Goal: Task Accomplishment & Management: Complete application form

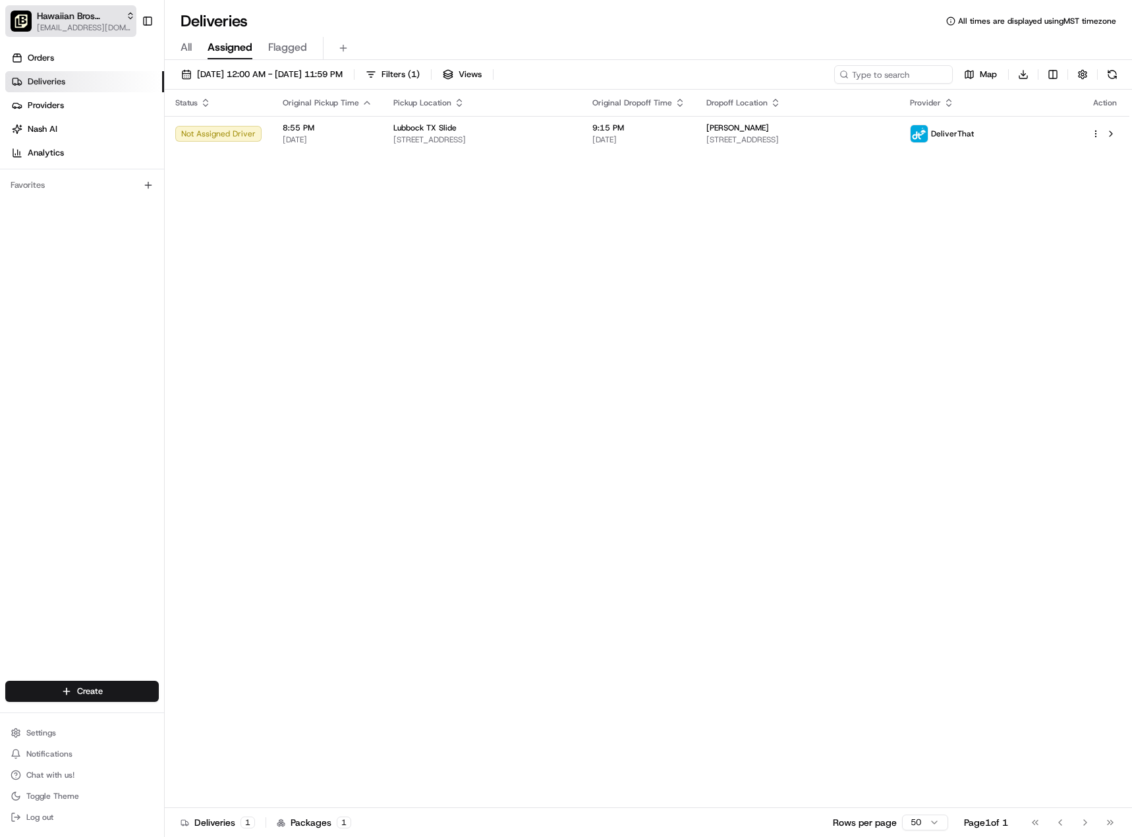
click at [76, 26] on span "[EMAIL_ADDRESS][DOMAIN_NAME]" at bounding box center [86, 27] width 98 height 11
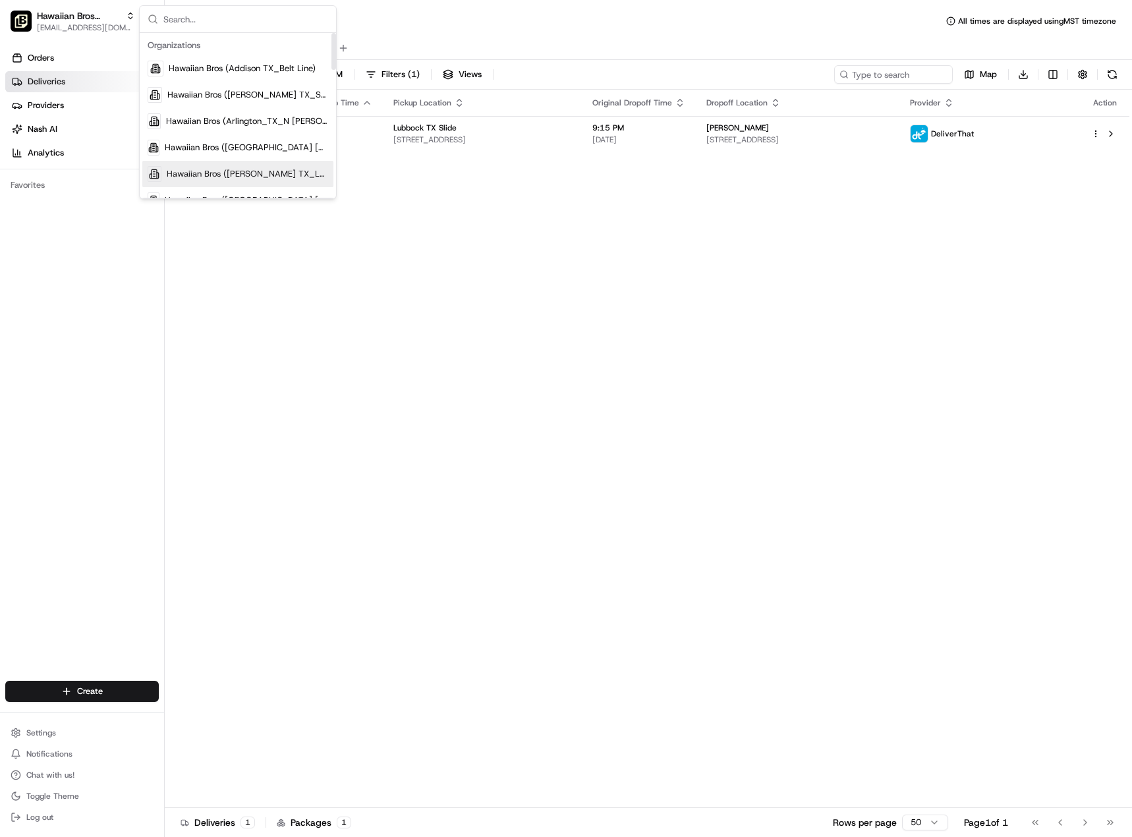
click at [229, 178] on span "Hawaiian Bros ([PERSON_NAME] TX_Loop 288)" at bounding box center [247, 174] width 161 height 12
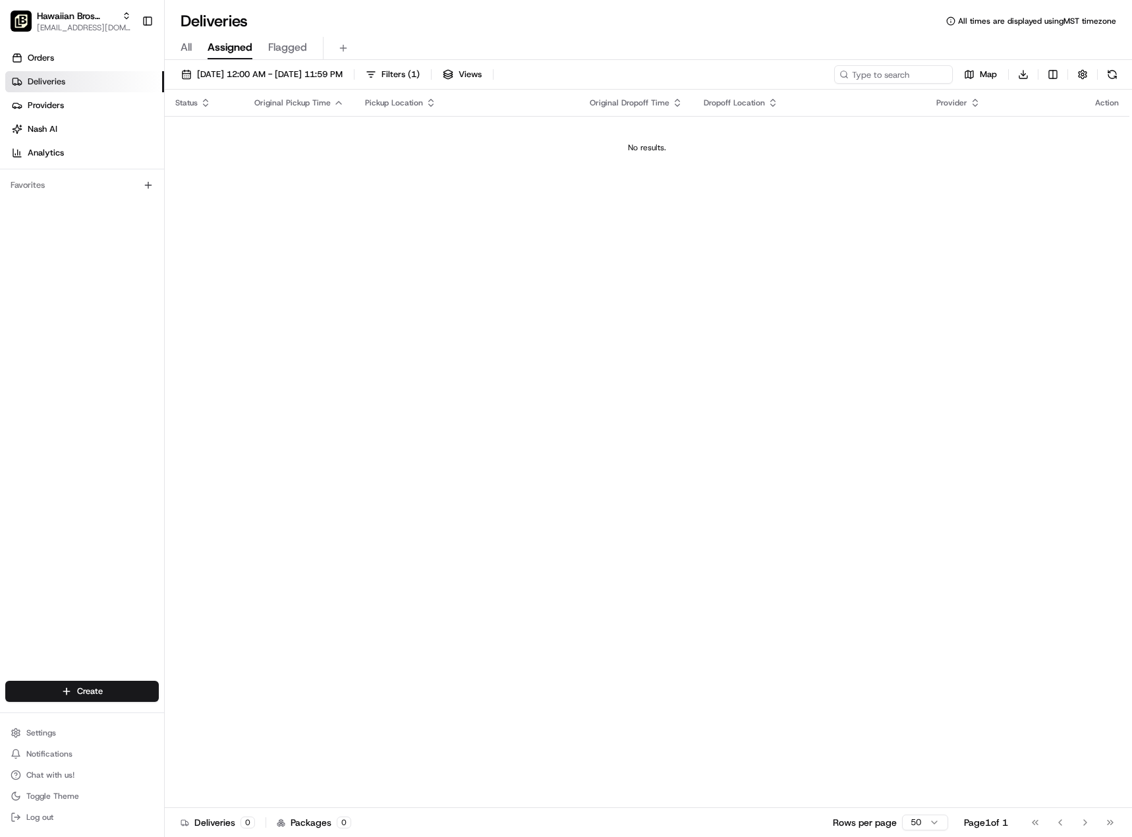
click at [621, 26] on div "Deliveries All times are displayed using MST timezone" at bounding box center [648, 21] width 967 height 21
click at [77, 692] on html "Hawaiian Bros ([PERSON_NAME] TX_Loop 288) [EMAIL_ADDRESS][DOMAIN_NAME] Toggle S…" at bounding box center [566, 418] width 1132 height 837
click at [104, 530] on html "Hawaiian Bros ([PERSON_NAME] TX_Loop 288) [EMAIL_ADDRESS][DOMAIN_NAME] Toggle S…" at bounding box center [566, 418] width 1132 height 837
click at [96, 689] on html "Hawaiian Bros ([PERSON_NAME] TX_Loop 288) [EMAIL_ADDRESS][DOMAIN_NAME] Toggle S…" at bounding box center [566, 418] width 1132 height 837
click at [217, 716] on link "Delivery" at bounding box center [238, 716] width 147 height 24
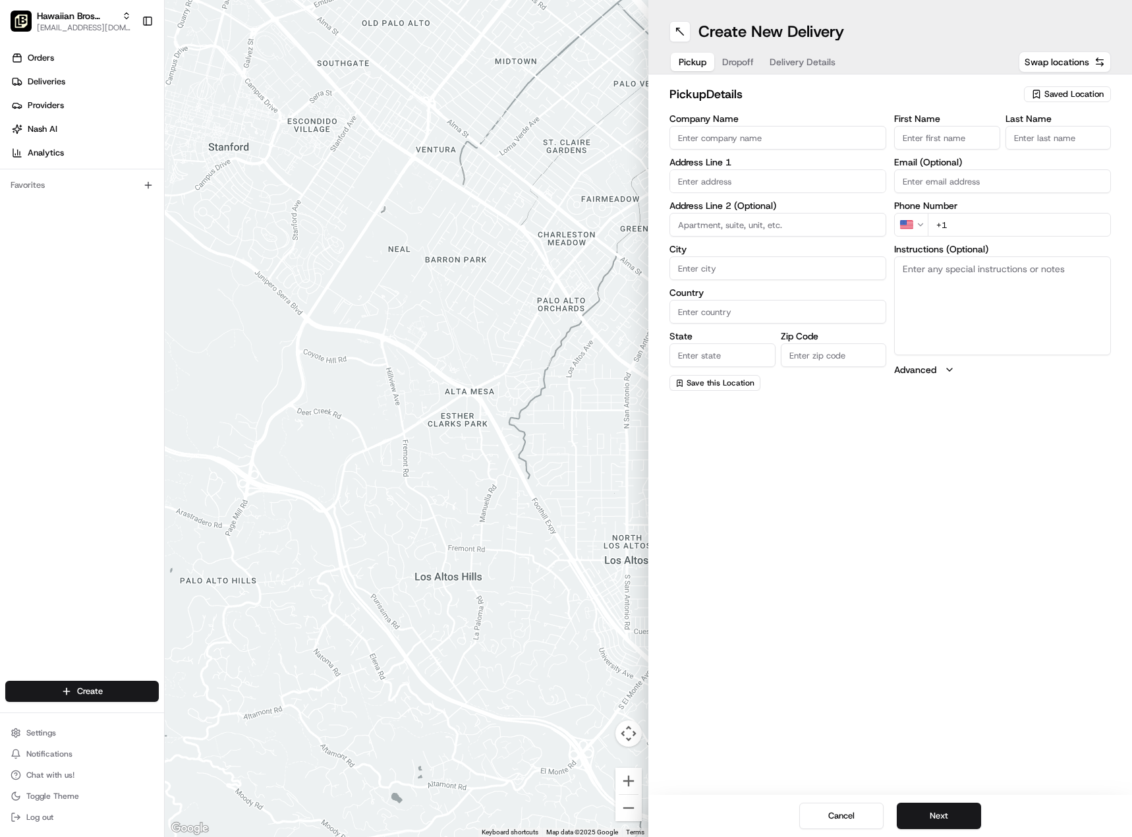
click at [713, 136] on input "Company Name" at bounding box center [777, 138] width 217 height 24
drag, startPoint x: 733, startPoint y: 65, endPoint x: 729, endPoint y: 76, distance: 12.7
click at [733, 65] on span "Dropoff" at bounding box center [738, 61] width 32 height 13
click at [690, 177] on input "text" at bounding box center [777, 181] width 217 height 24
paste input "[STREET_ADDRESS][PERSON_NAME]"
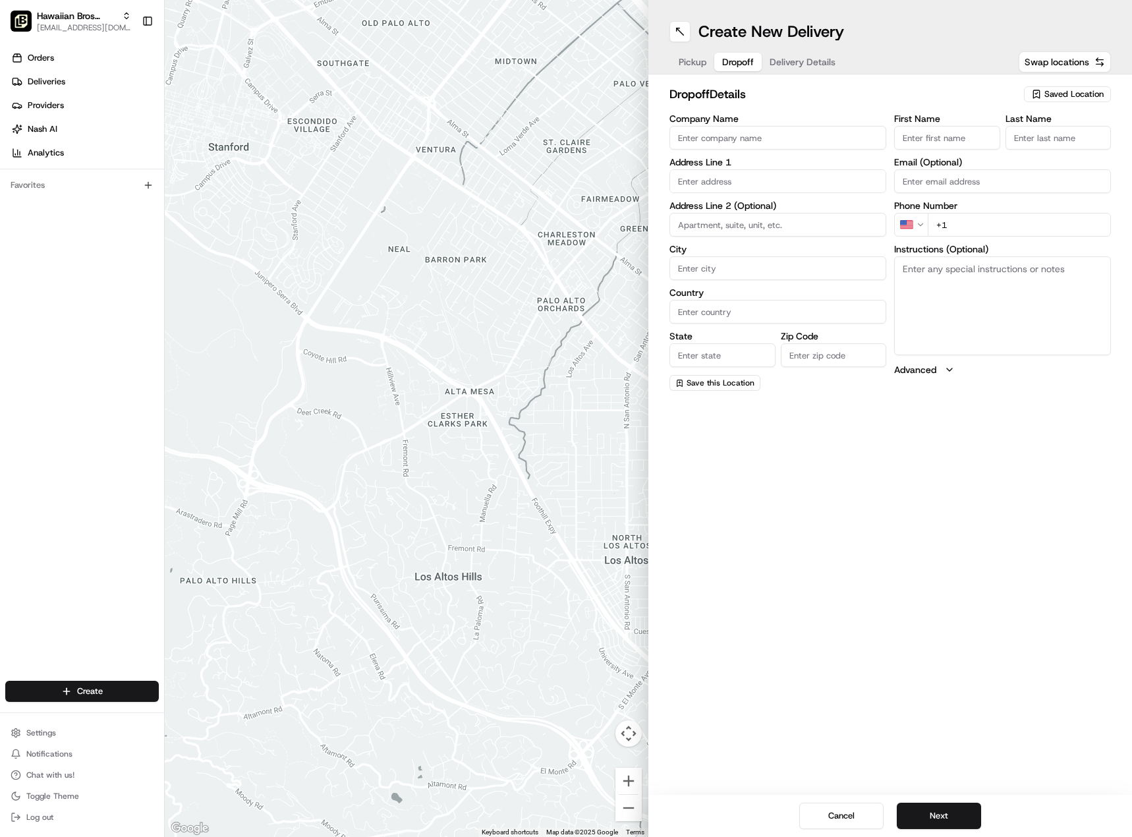
type input "[STREET_ADDRESS][PERSON_NAME]"
click at [688, 57] on span "Pickup" at bounding box center [693, 61] width 28 height 13
click at [966, 314] on textarea "Instructions (Optional)" at bounding box center [1002, 305] width 217 height 99
paste textarea "[STREET_ADDRESS][PERSON_NAME]"
type textarea "[STREET_ADDRESS][PERSON_NAME]"
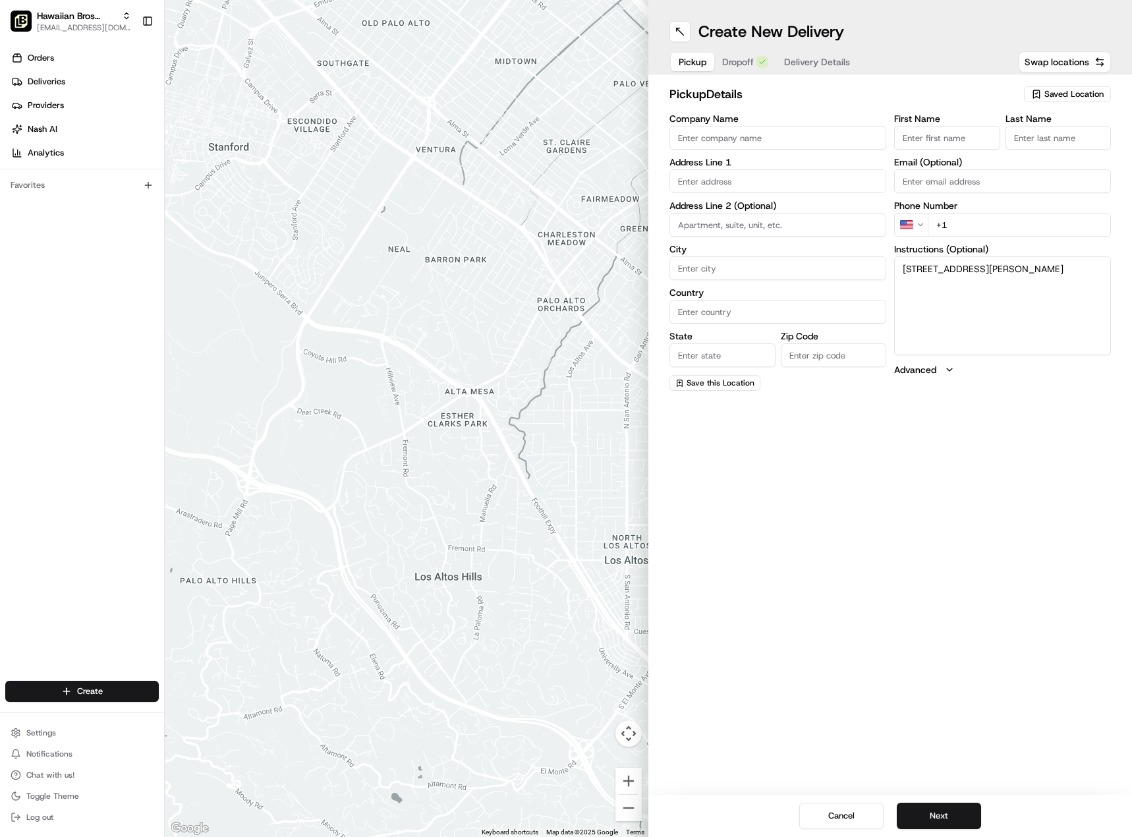
drag, startPoint x: 729, startPoint y: 140, endPoint x: 725, endPoint y: 134, distance: 8.0
click at [729, 140] on input "Company Name" at bounding box center [777, 138] width 217 height 24
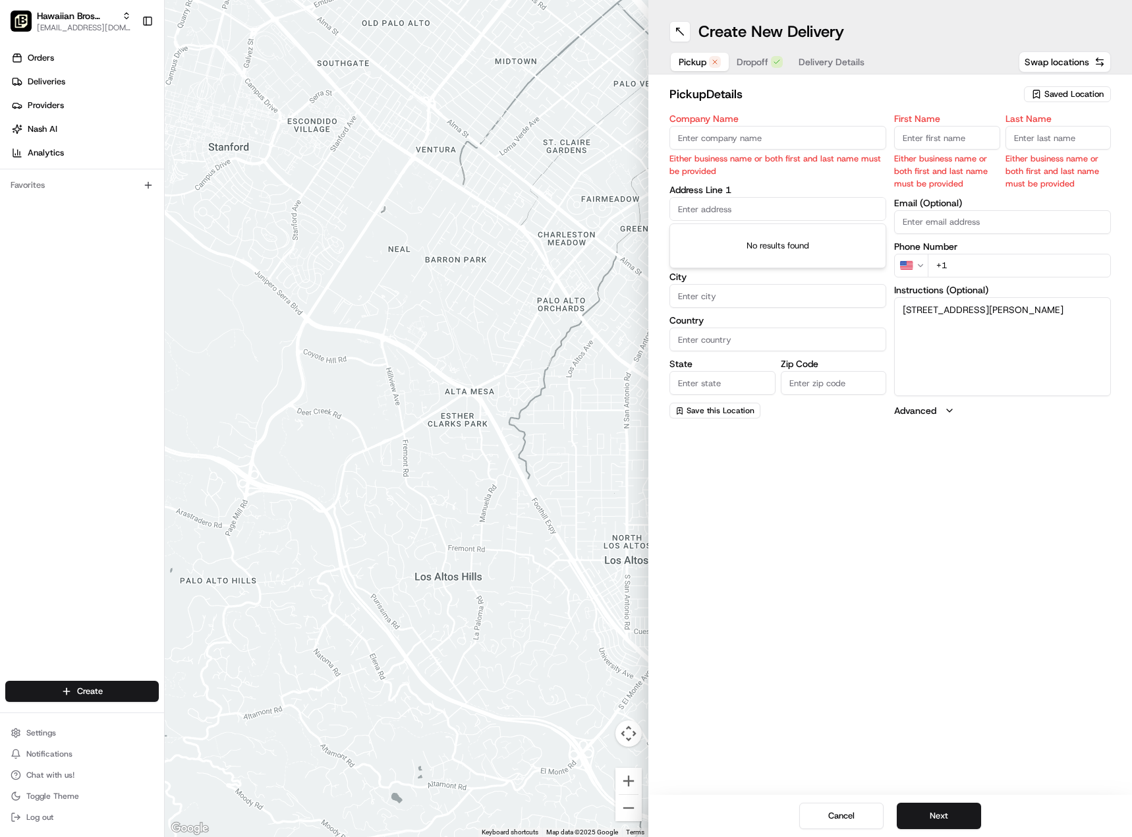
click at [707, 206] on input "text" at bounding box center [777, 209] width 217 height 24
paste input "[STREET_ADDRESS]"
type input "[STREET_ADDRESS]"
click at [725, 131] on input "Company Name" at bounding box center [777, 138] width 217 height 24
drag, startPoint x: 773, startPoint y: 134, endPoint x: 735, endPoint y: 136, distance: 38.2
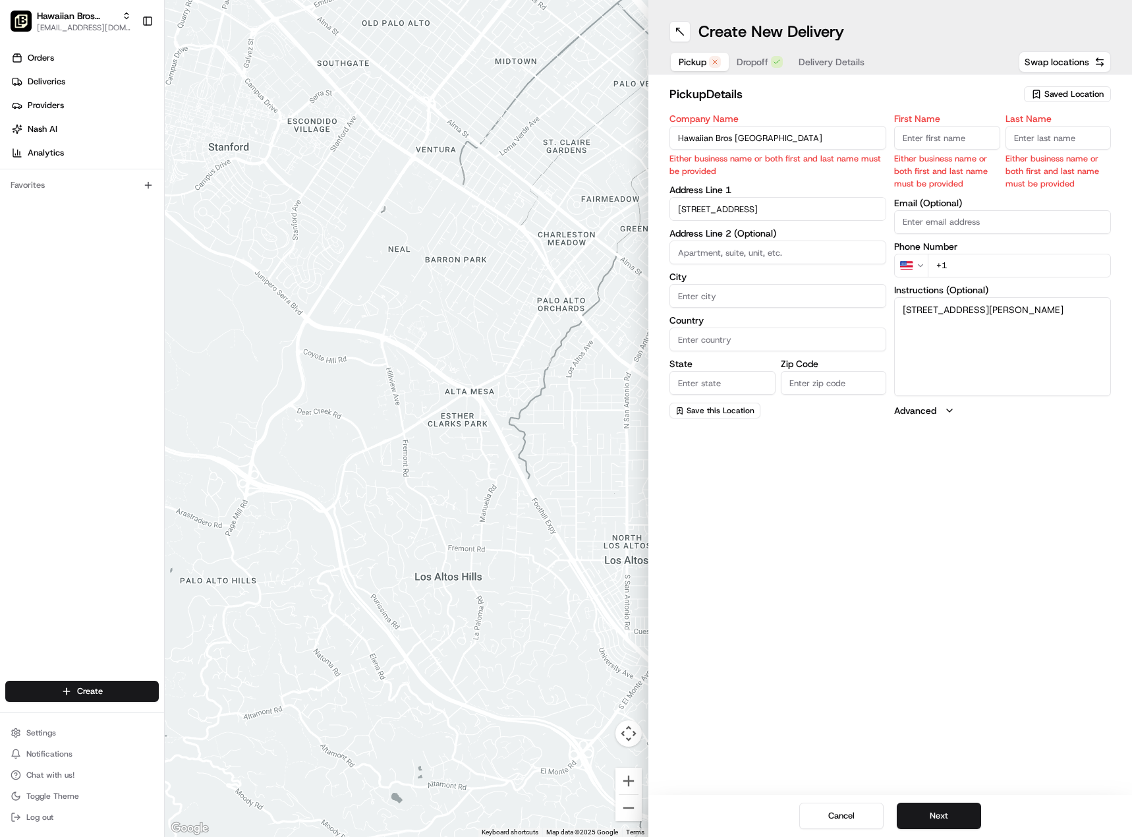
click at [735, 136] on input "Hawaiian Bros [GEOGRAPHIC_DATA]" at bounding box center [777, 138] width 217 height 24
type input "Hawaiian Bros [PERSON_NAME]"
click at [709, 297] on div "Company Name Hawaiian Bros [PERSON_NAME] Either business name or both first and…" at bounding box center [777, 266] width 217 height 304
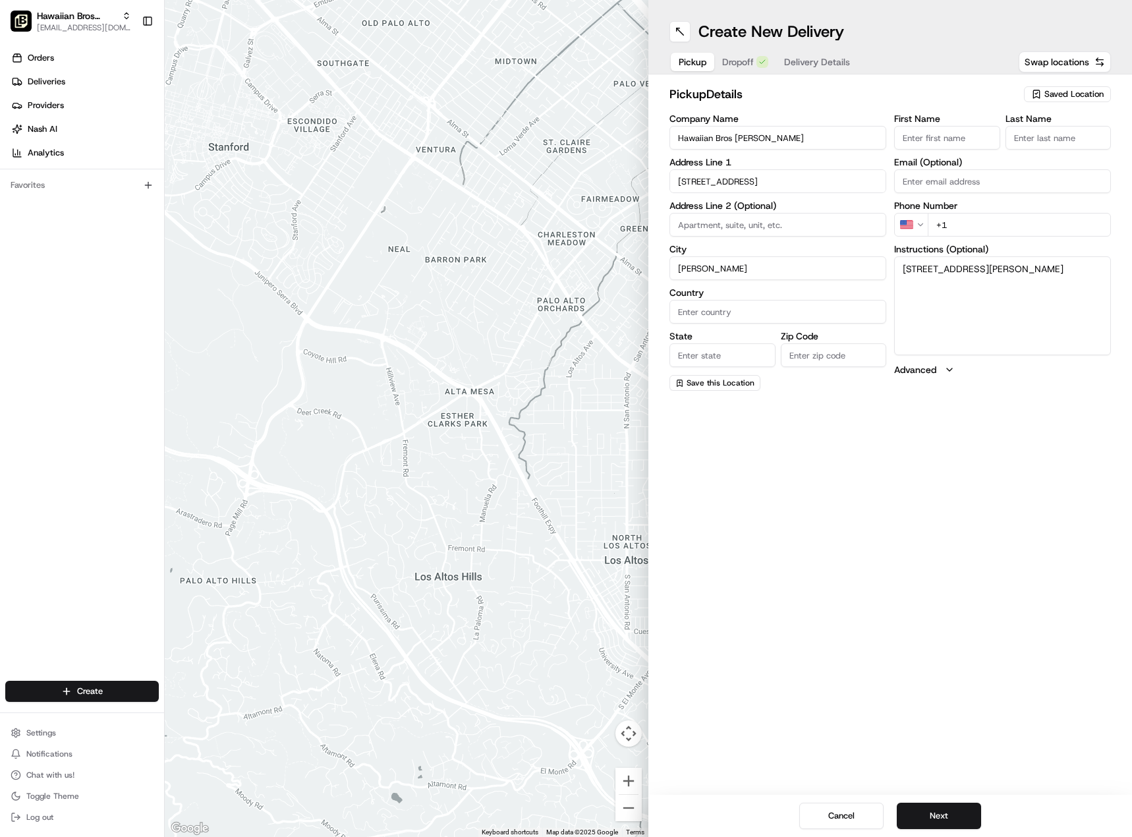
type input "[PERSON_NAME]"
click at [706, 352] on input "State" at bounding box center [722, 355] width 106 height 24
type input "[GEOGRAPHIC_DATA]"
click at [820, 350] on input "Zip Code" at bounding box center [834, 355] width 106 height 24
type input "75206"
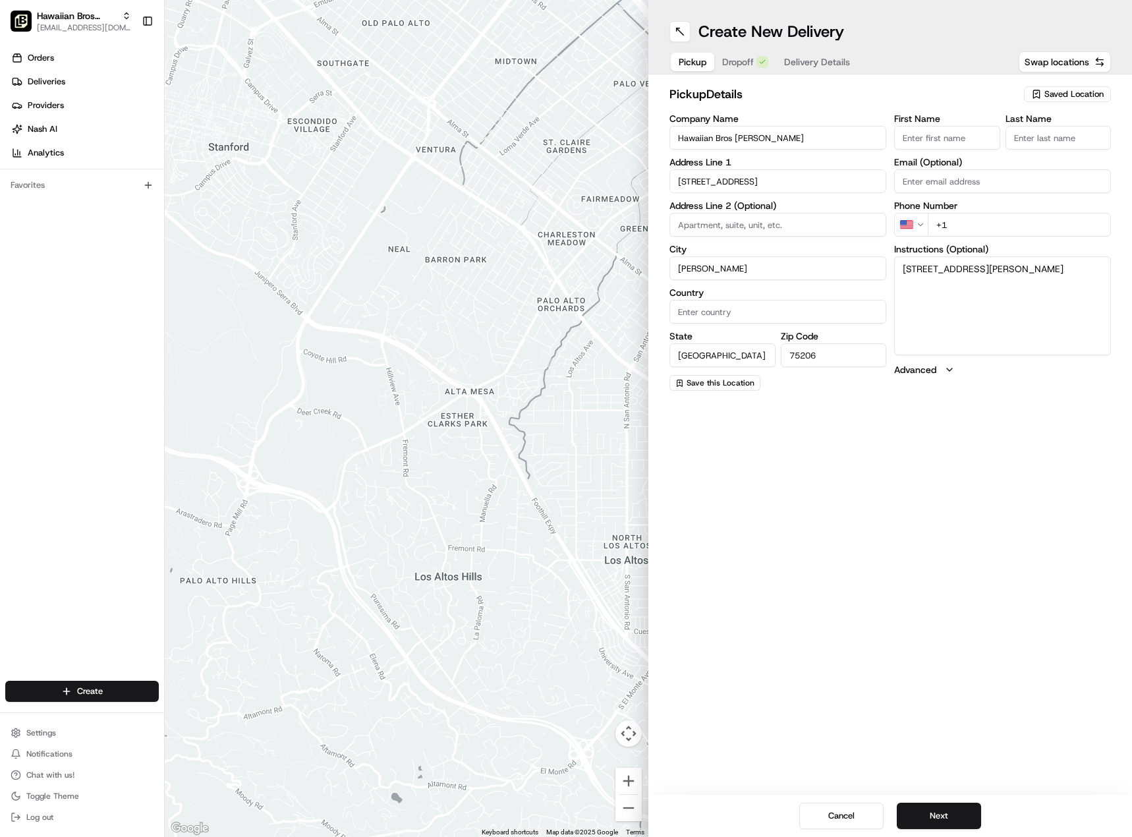
click at [947, 134] on input "First Name" at bounding box center [947, 138] width 106 height 24
type input "[PERSON_NAME]"
click at [1034, 142] on input "Last Name" at bounding box center [1058, 138] width 106 height 24
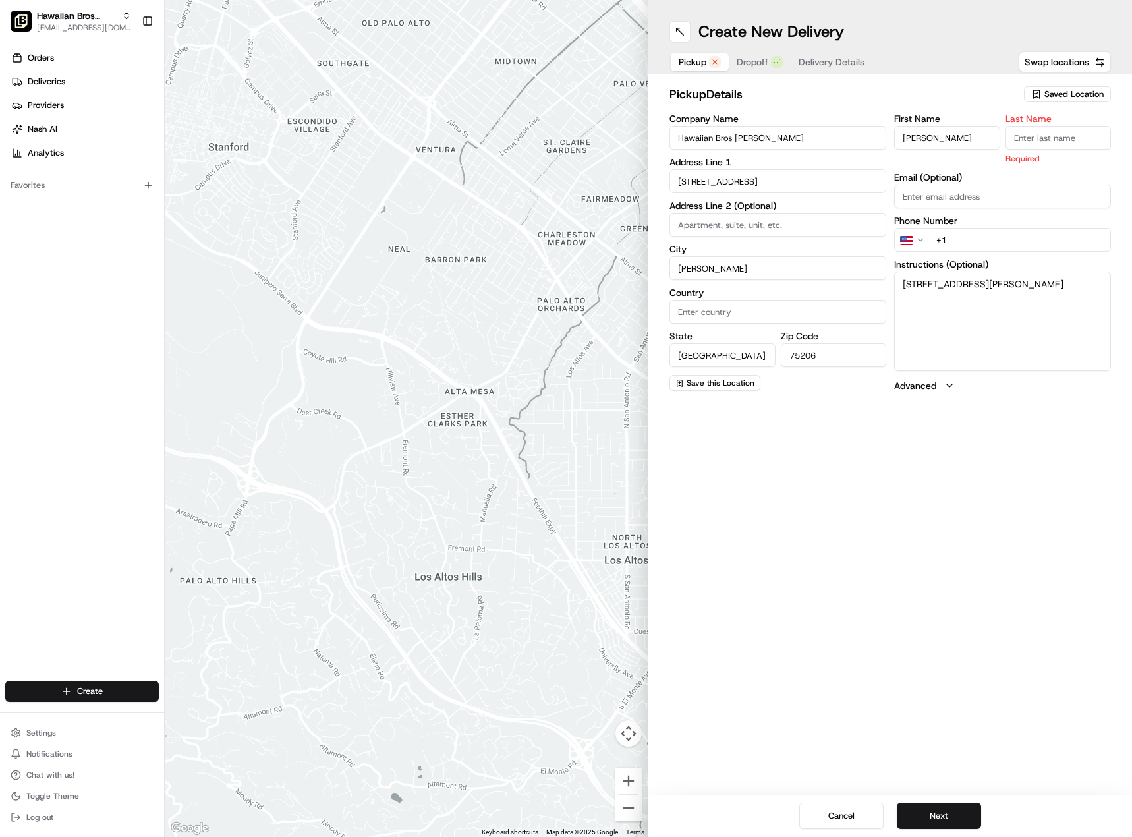
type input "[PERSON_NAME]"
click at [938, 198] on div "First Name [PERSON_NAME] Last Name [PERSON_NAME] Required Email (Optional) Phon…" at bounding box center [1002, 253] width 217 height 278
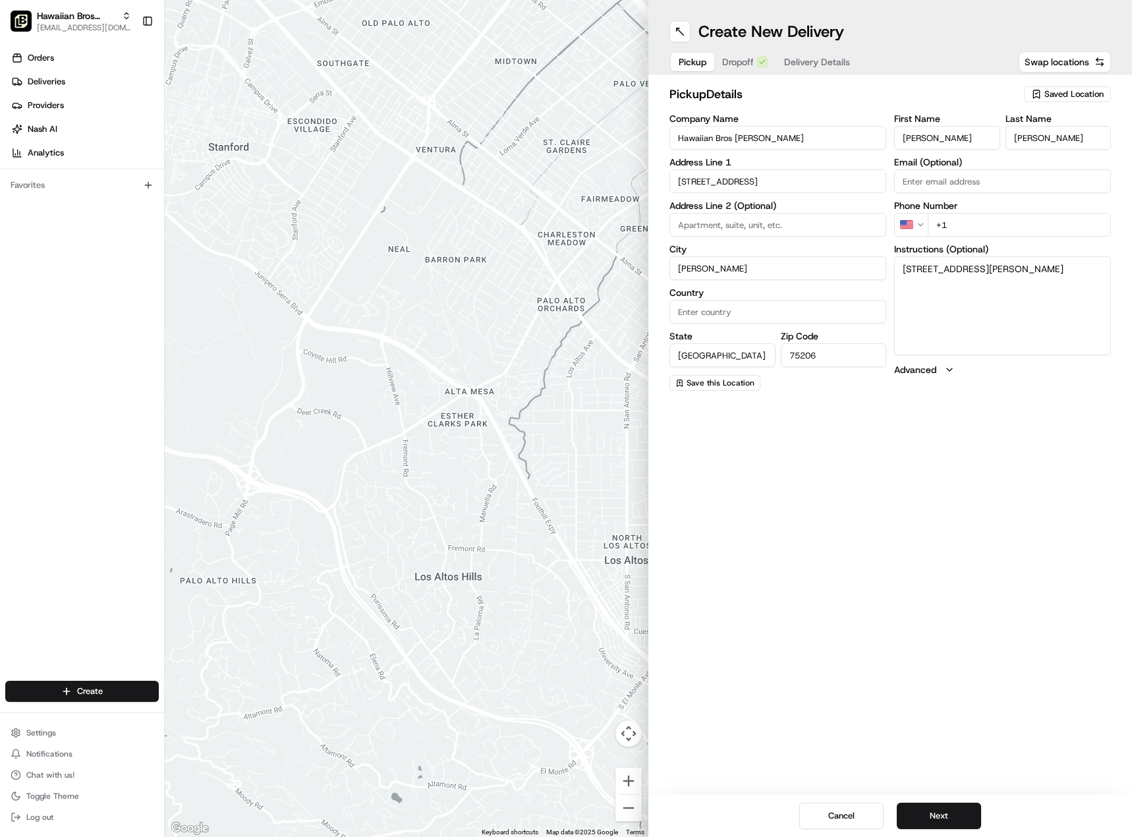
click at [958, 225] on input "+1" at bounding box center [1019, 225] width 183 height 24
type input "[PHONE_NUMBER]"
drag, startPoint x: 989, startPoint y: 296, endPoint x: 897, endPoint y: 285, distance: 92.3
click at [897, 285] on textarea "[STREET_ADDRESS][PERSON_NAME]" at bounding box center [1002, 305] width 217 height 99
click at [934, 819] on button "Next" at bounding box center [939, 815] width 84 height 26
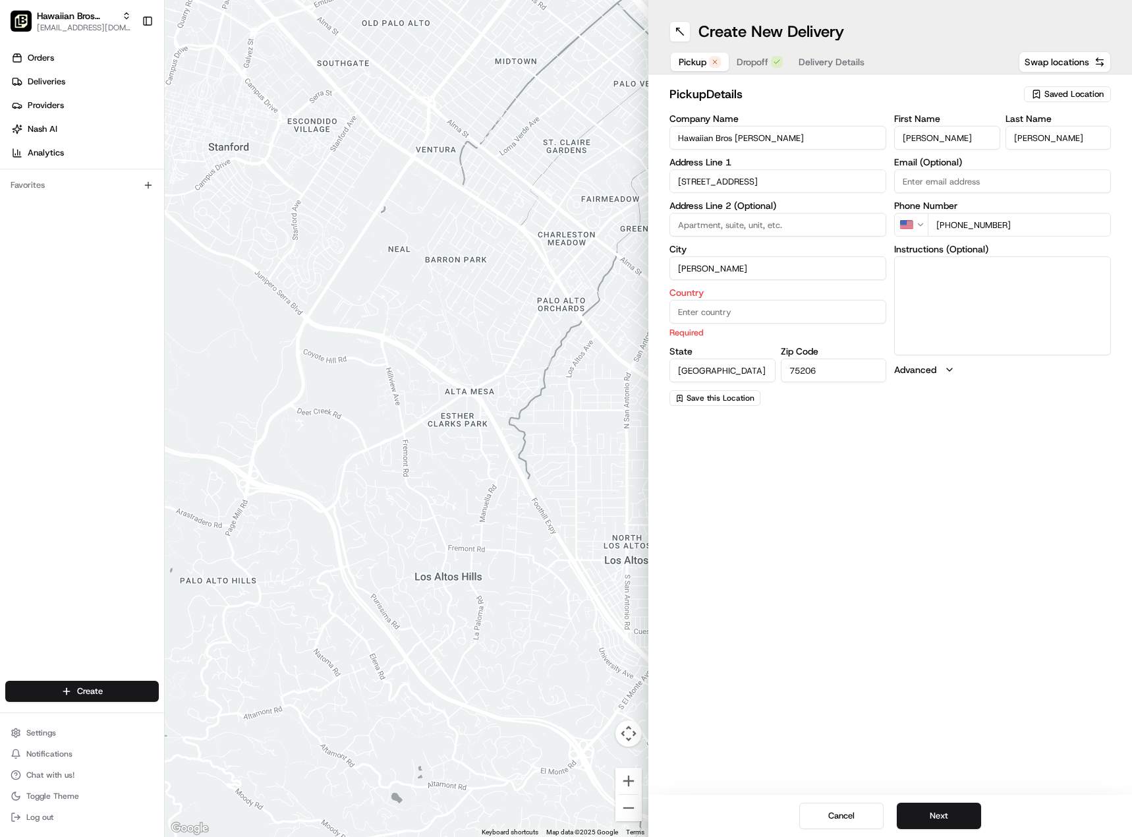
click at [722, 308] on input "Country" at bounding box center [777, 312] width 217 height 24
type input "[GEOGRAPHIC_DATA]"
click at [939, 807] on button "Next" at bounding box center [939, 815] width 84 height 26
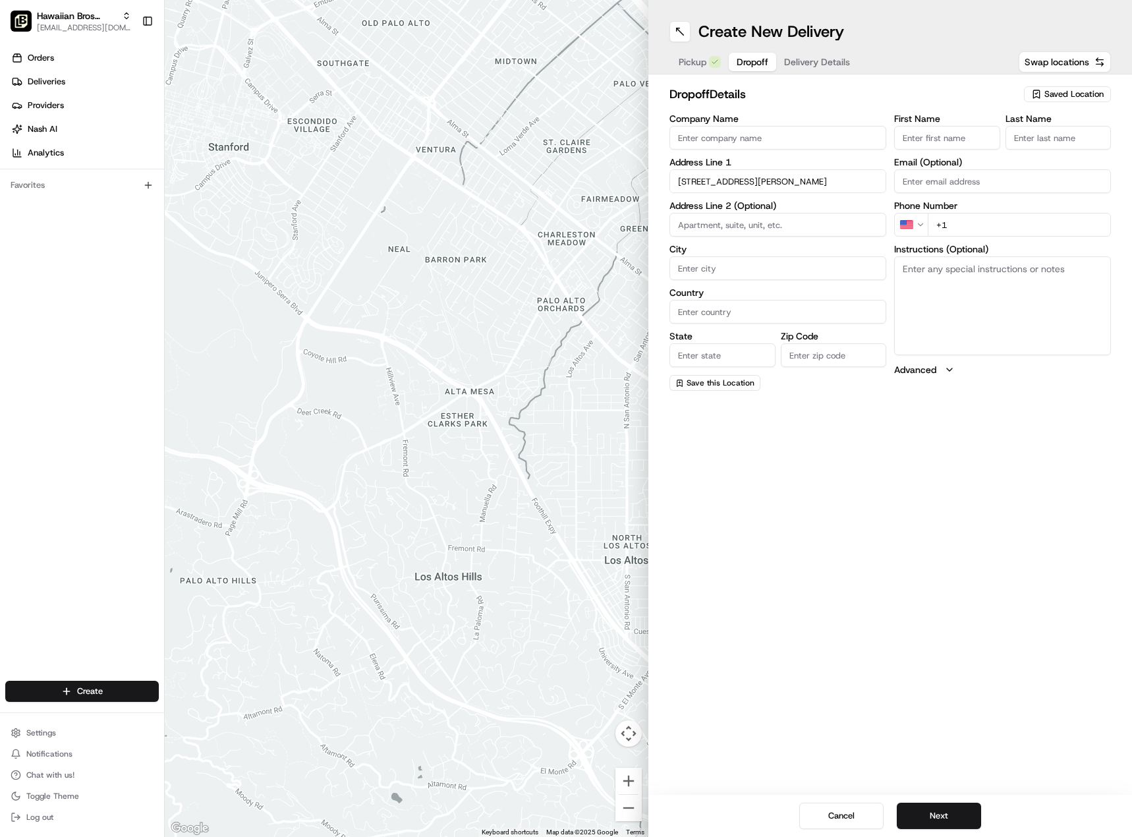
click at [704, 135] on input "Company Name" at bounding box center [777, 138] width 217 height 24
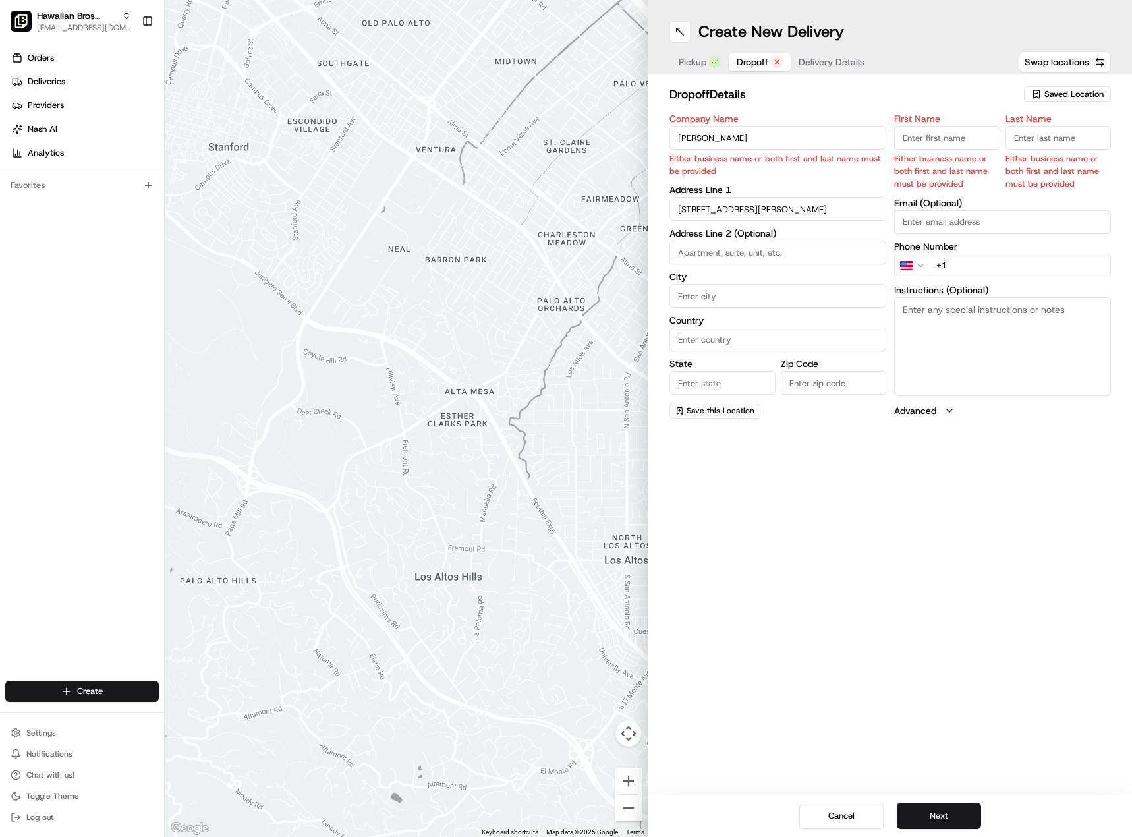
drag, startPoint x: 738, startPoint y: 137, endPoint x: 708, endPoint y: 138, distance: 30.3
click at [708, 138] on input "[PERSON_NAME]" at bounding box center [777, 138] width 217 height 24
type input "[PERSON_NAME]"
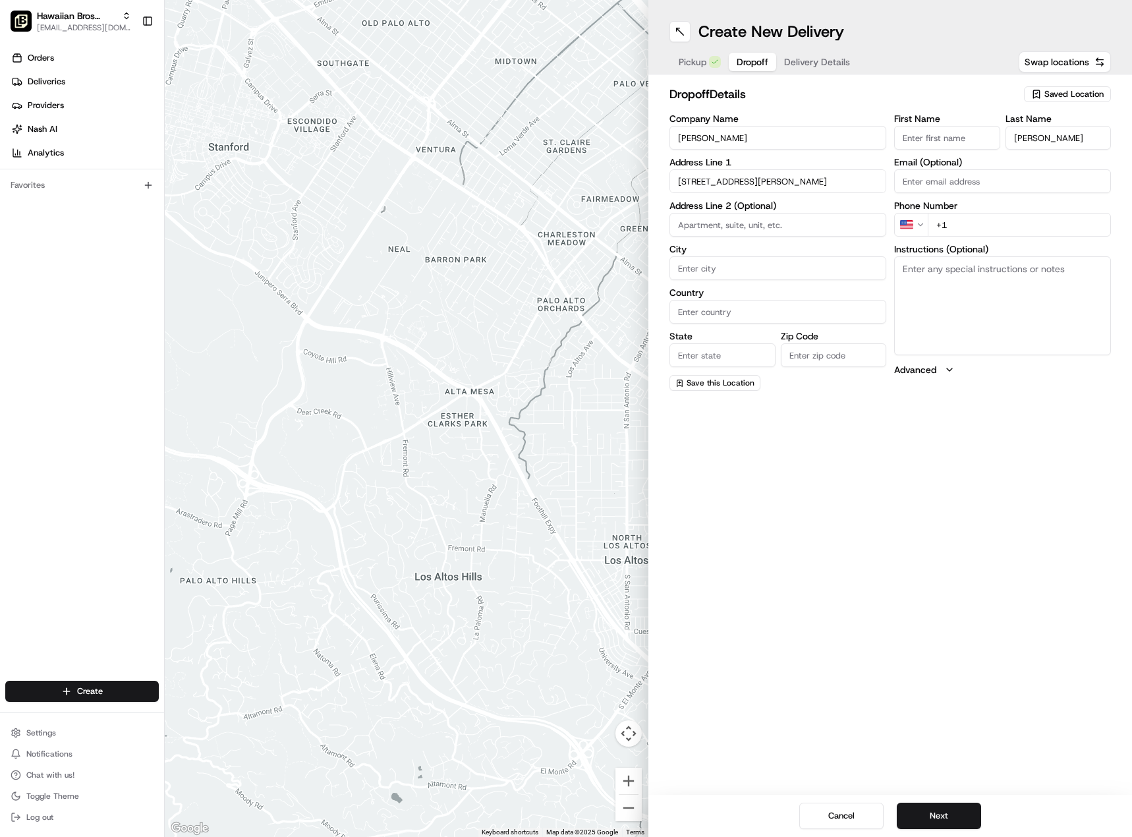
type input "[PERSON_NAME]"
drag, startPoint x: 710, startPoint y: 139, endPoint x: 675, endPoint y: 140, distance: 35.6
click at [675, 140] on input "[PERSON_NAME]" at bounding box center [777, 138] width 217 height 24
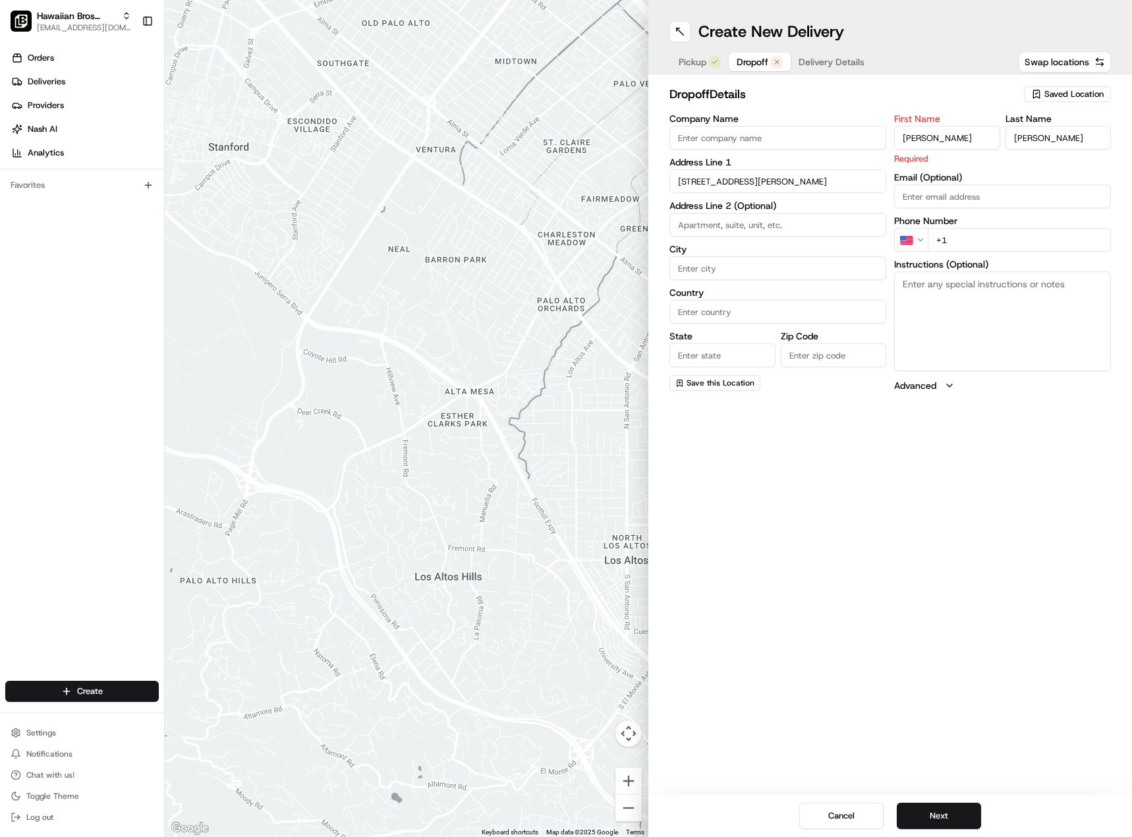
type input "[PERSON_NAME]"
click at [762, 138] on input "Company Name" at bounding box center [777, 138] width 217 height 24
paste input "[STREET_ADDRESS][PERSON_NAME]"
type input "[STREET_ADDRESS][PERSON_NAME]"
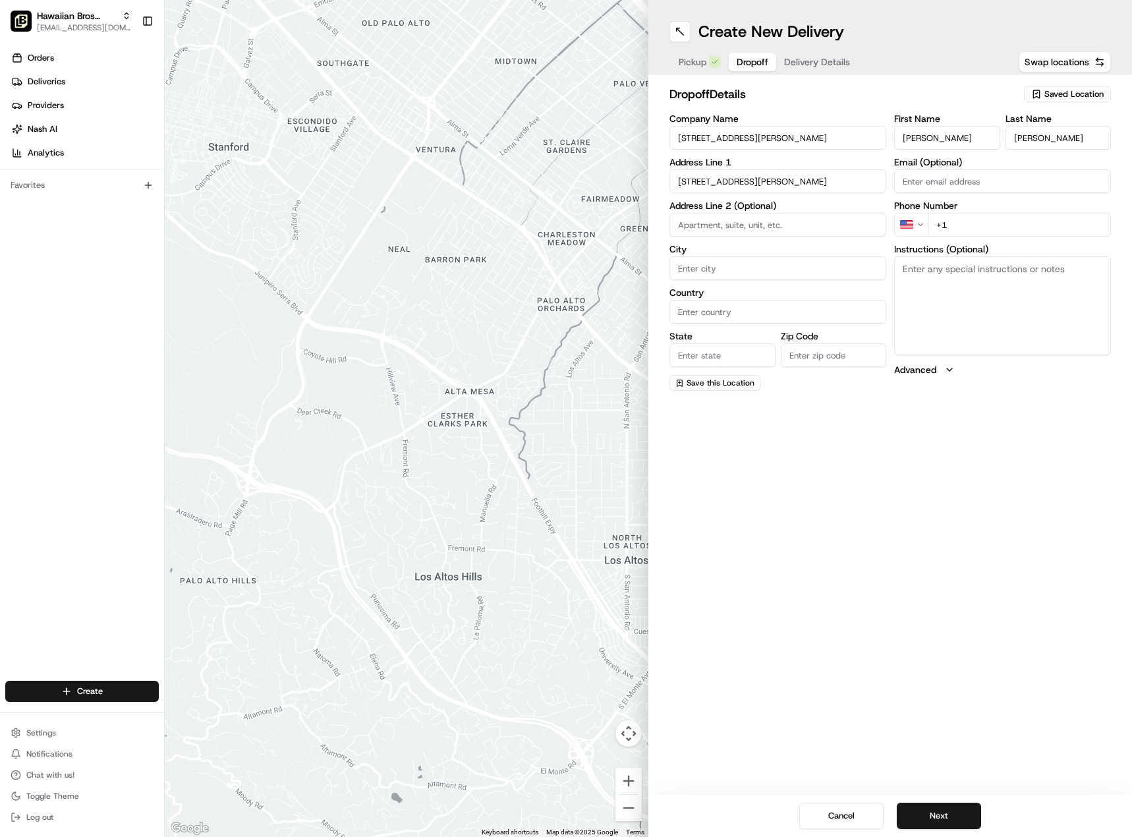
drag, startPoint x: 724, startPoint y: 131, endPoint x: 608, endPoint y: 131, distance: 116.0
click at [608, 131] on div "To navigate the map with touch gestures double-tap and hold your finger on the …" at bounding box center [648, 418] width 967 height 837
type input "[PERSON_NAME]"
drag, startPoint x: 843, startPoint y: 181, endPoint x: 817, endPoint y: 181, distance: 26.4
click at [817, 181] on input "[STREET_ADDRESS][PERSON_NAME]" at bounding box center [777, 181] width 217 height 24
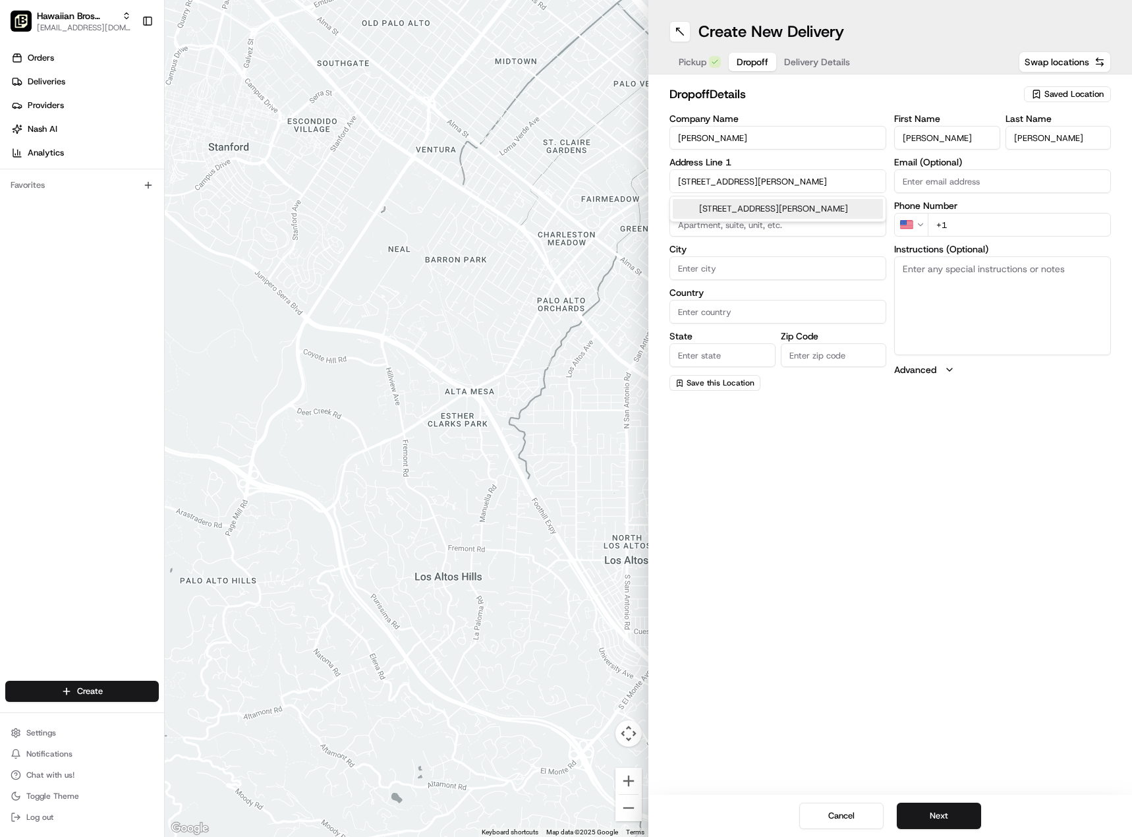
click at [869, 179] on input "[STREET_ADDRESS][PERSON_NAME]" at bounding box center [777, 181] width 217 height 24
drag, startPoint x: 862, startPoint y: 185, endPoint x: 812, endPoint y: 183, distance: 50.1
click at [812, 183] on input "[STREET_ADDRESS][PERSON_NAME]" at bounding box center [777, 181] width 217 height 24
type input "[STREET_ADDRESS][PERSON_NAME]"
type input "76227"
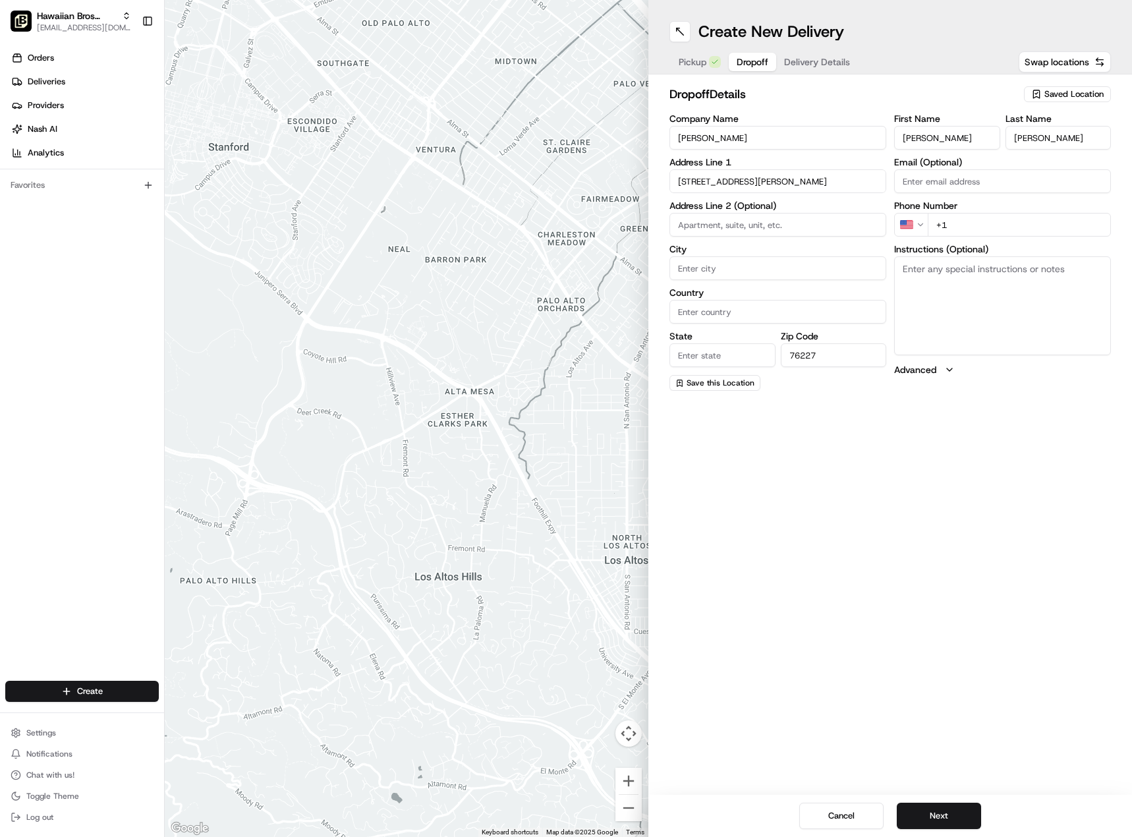
click at [716, 350] on input "State" at bounding box center [722, 355] width 106 height 24
type input "[GEOGRAPHIC_DATA]"
click at [727, 314] on input "Country" at bounding box center [777, 312] width 217 height 24
type input "[GEOGRAPHIC_DATA]"
click at [721, 260] on input "City" at bounding box center [777, 268] width 217 height 24
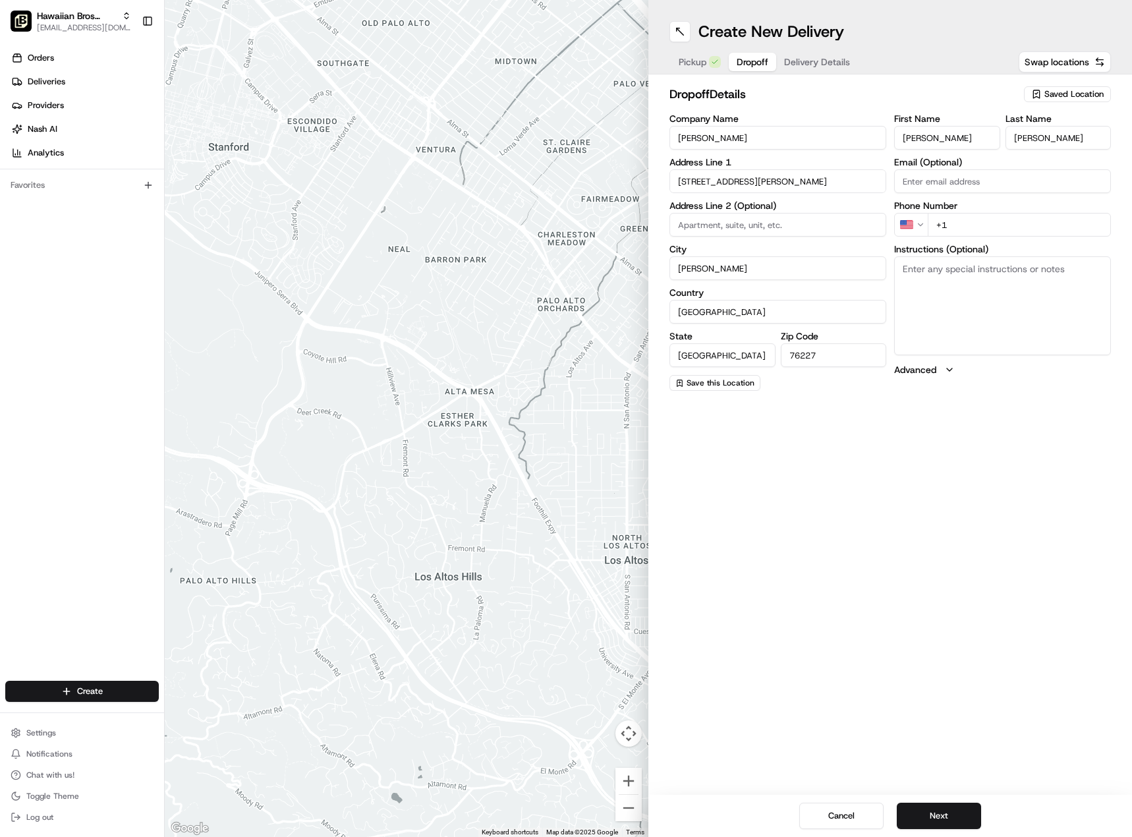
type input "[PERSON_NAME]"
click at [744, 222] on input at bounding box center [777, 225] width 217 height 24
type input "The Clubhouse"
drag, startPoint x: 885, startPoint y: 540, endPoint x: 890, endPoint y: 531, distance: 10.6
click at [885, 538] on div "Create New Delivery Pickup Dropoff Delivery Details Swap locations dropoff Deta…" at bounding box center [890, 418] width 484 height 837
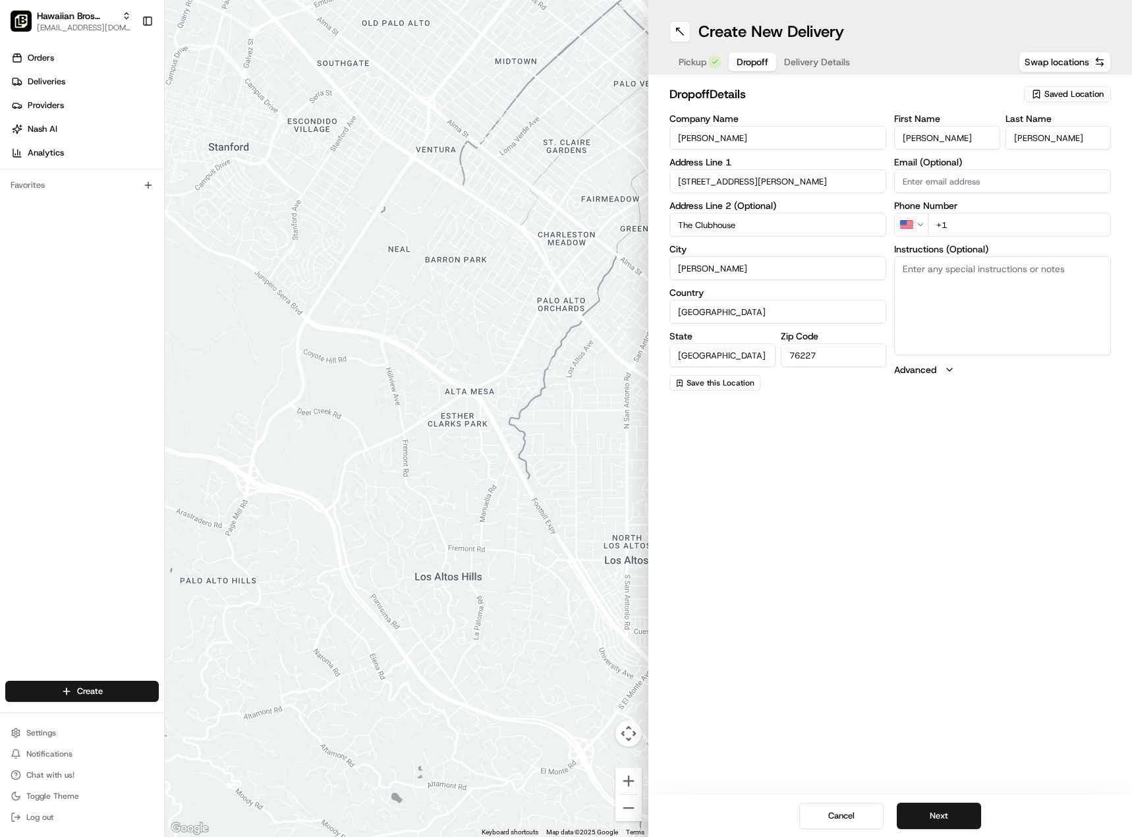
click at [961, 182] on input "Email (Optional)" at bounding box center [1002, 181] width 217 height 24
click at [974, 225] on input "+1" at bounding box center [1019, 225] width 183 height 24
type input "[PHONE_NUMBER]"
click at [940, 818] on button "Next" at bounding box center [939, 815] width 84 height 26
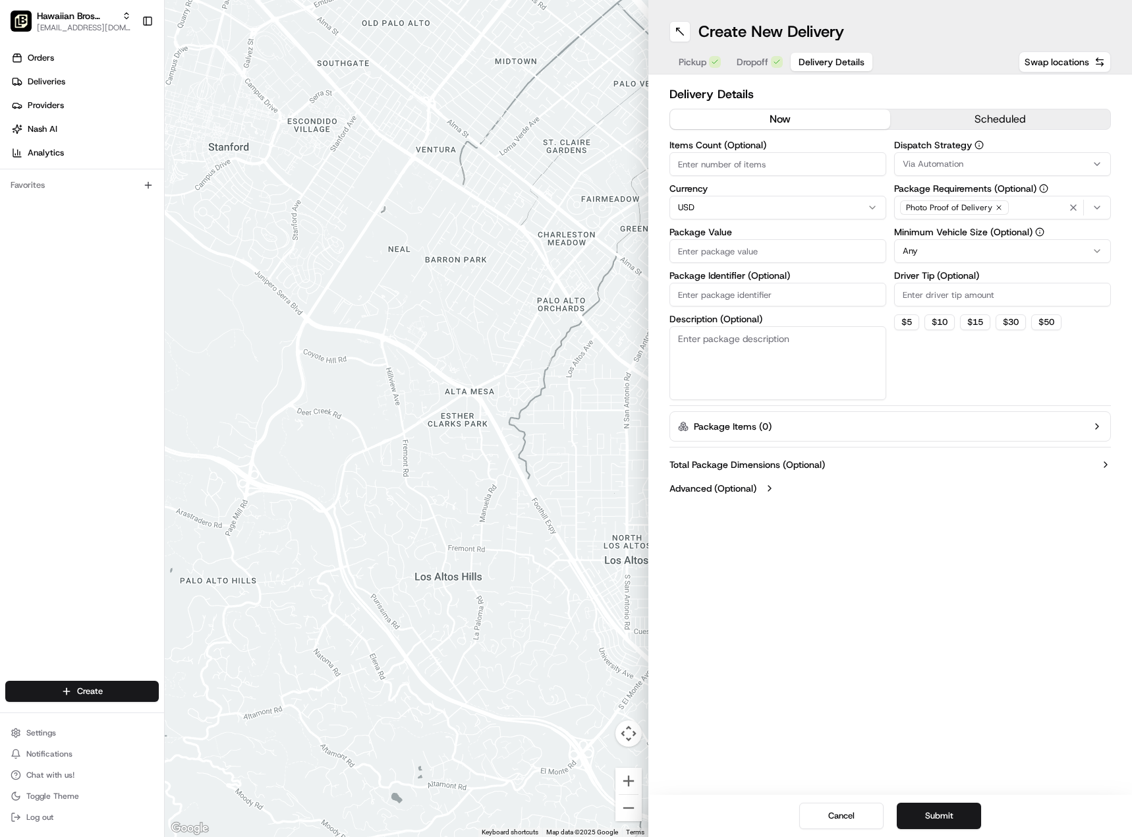
click at [718, 248] on input "Package Value" at bounding box center [777, 251] width 217 height 24
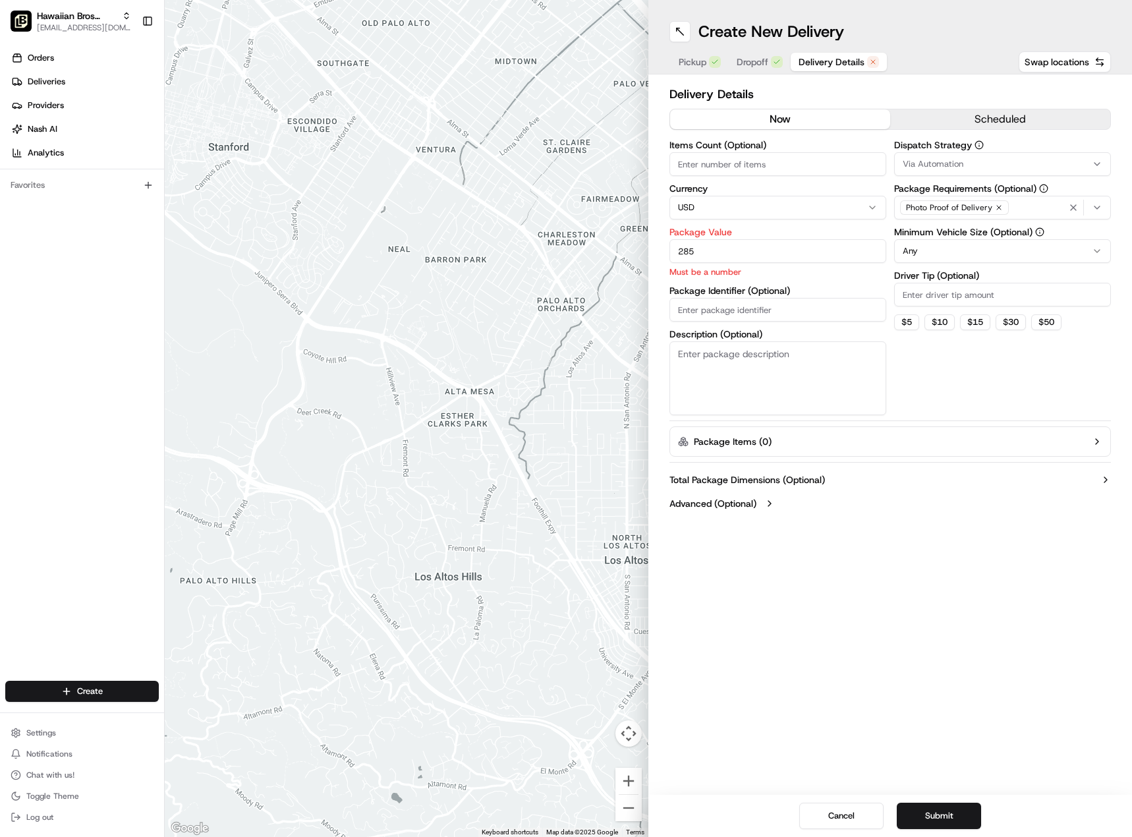
type input "285"
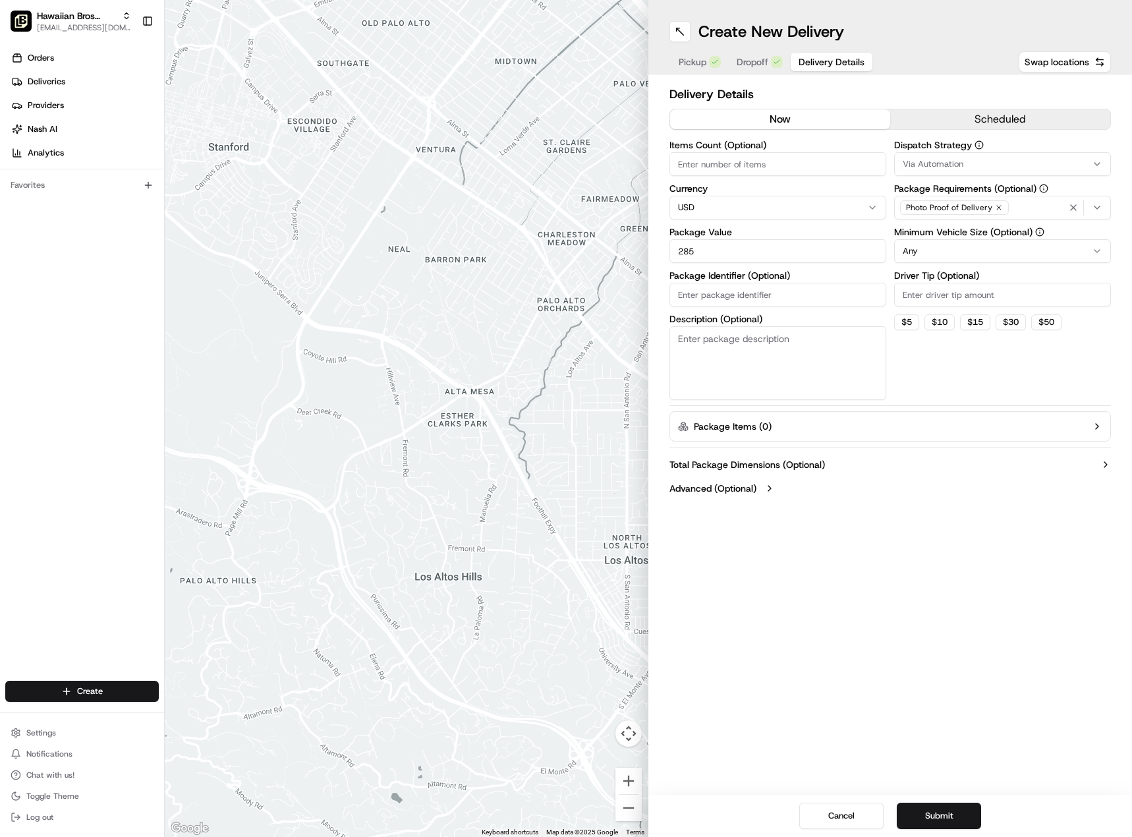
click at [939, 562] on div "Create New Delivery Pickup Dropoff Delivery Details Swap locations Delivery Det…" at bounding box center [890, 418] width 484 height 837
click at [1017, 322] on button "$ 30" at bounding box center [1010, 322] width 30 height 16
type input "30"
click at [946, 819] on button "Submit" at bounding box center [939, 815] width 84 height 26
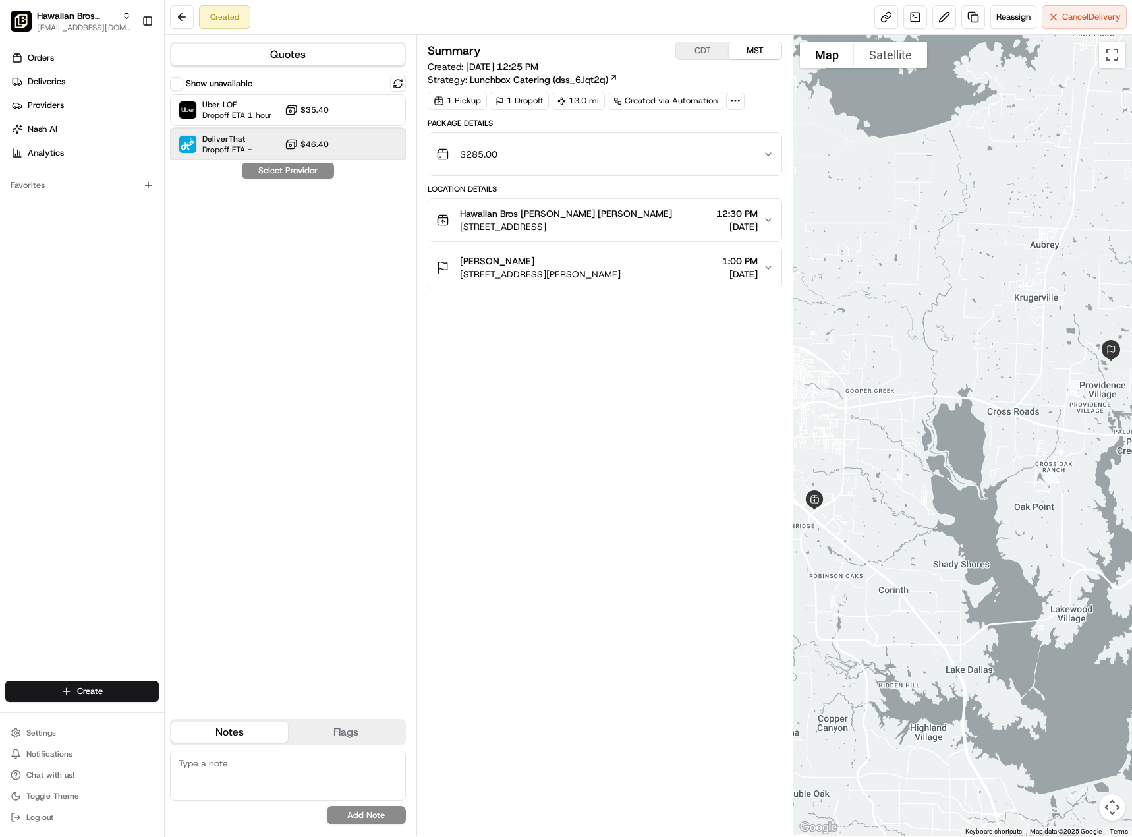
click at [238, 149] on span "Dropoff ETA -" at bounding box center [226, 149] width 49 height 11
click at [304, 171] on button "Assign Provider" at bounding box center [288, 171] width 94 height 16
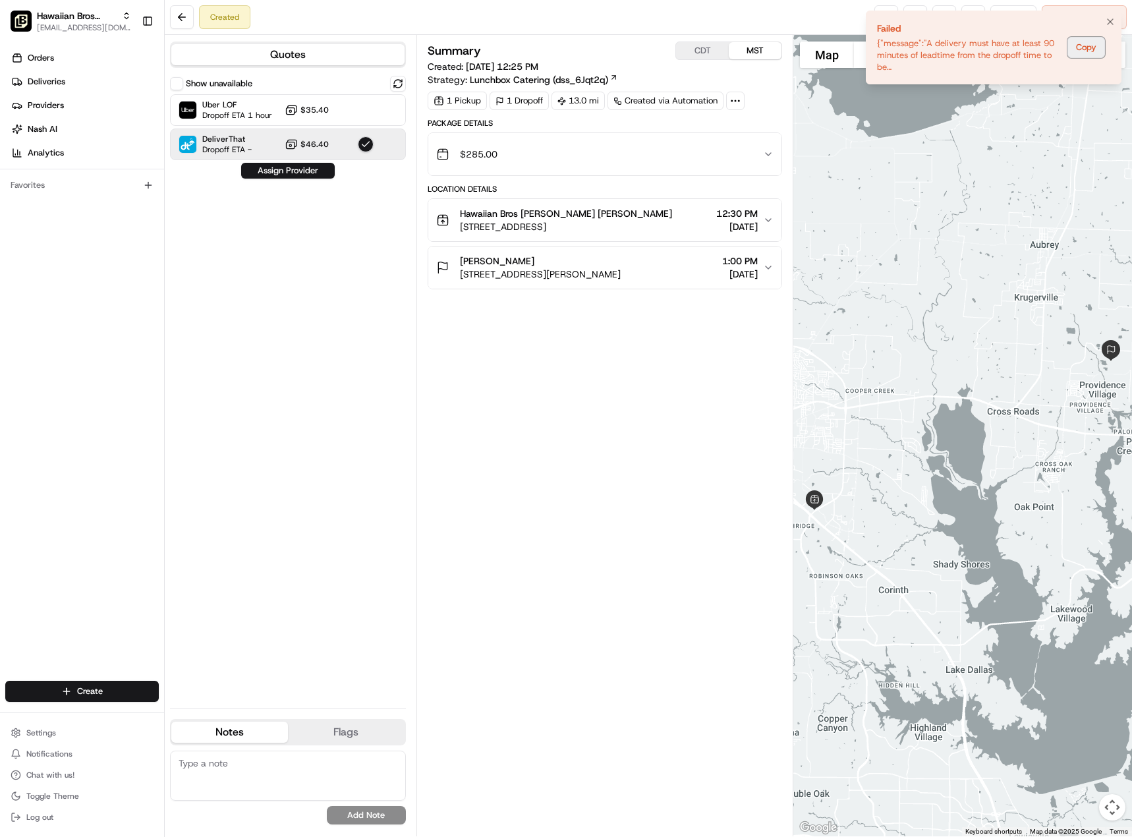
click at [1094, 45] on button "Copy" at bounding box center [1086, 47] width 38 height 21
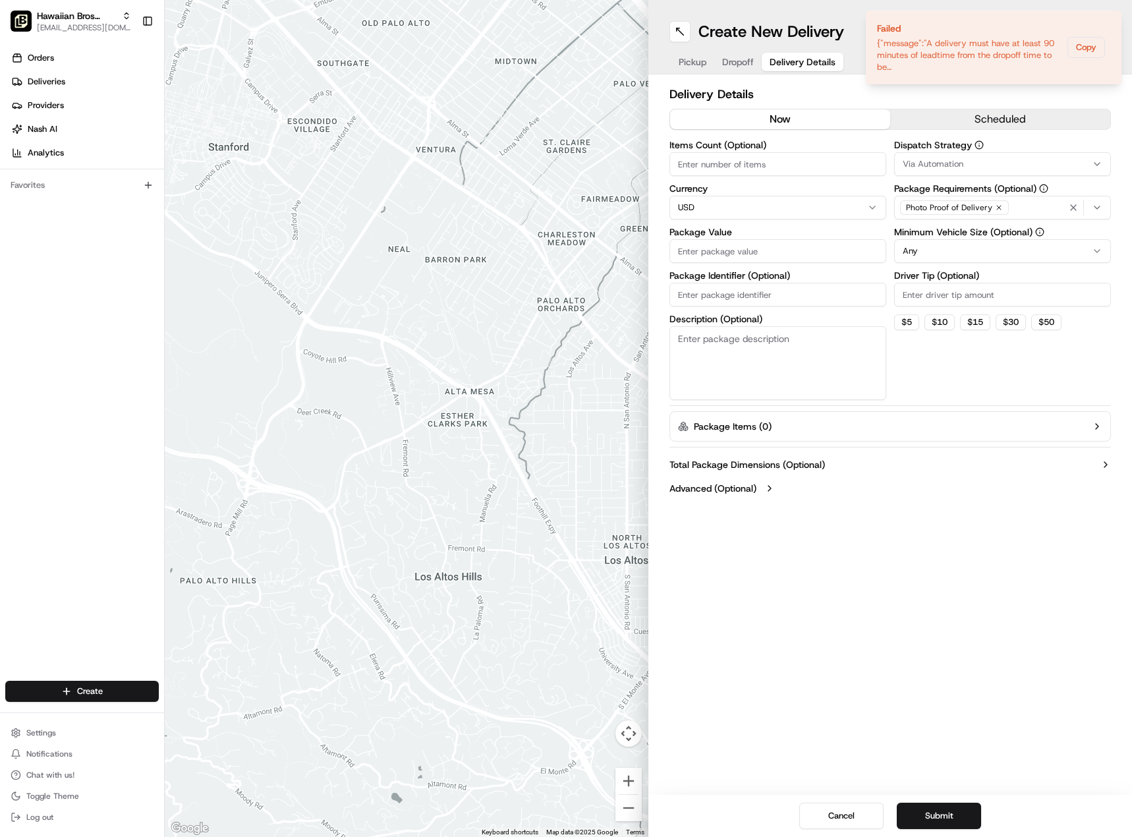
click at [802, 61] on span "Delivery Details" at bounding box center [803, 61] width 66 height 13
click at [963, 116] on button "scheduled" at bounding box center [1000, 119] width 220 height 20
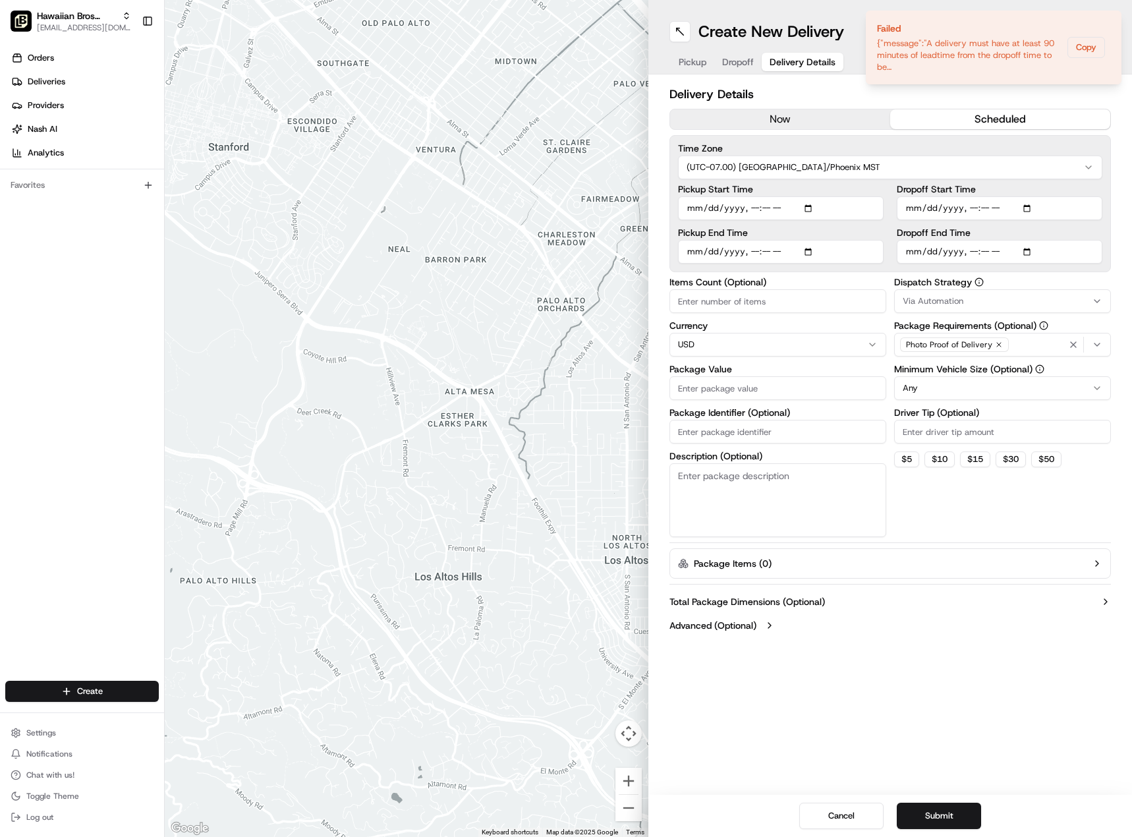
click at [812, 82] on div "Delivery Details now scheduled Time Zone (UTC-07.00) America/[GEOGRAPHIC_DATA] …" at bounding box center [890, 360] width 484 height 573
click at [1104, 49] on button "Copy" at bounding box center [1086, 47] width 38 height 21
click at [1082, 45] on button "Copy" at bounding box center [1086, 47] width 38 height 21
click at [1113, 22] on icon "Notifications (F8)" at bounding box center [1110, 21] width 11 height 11
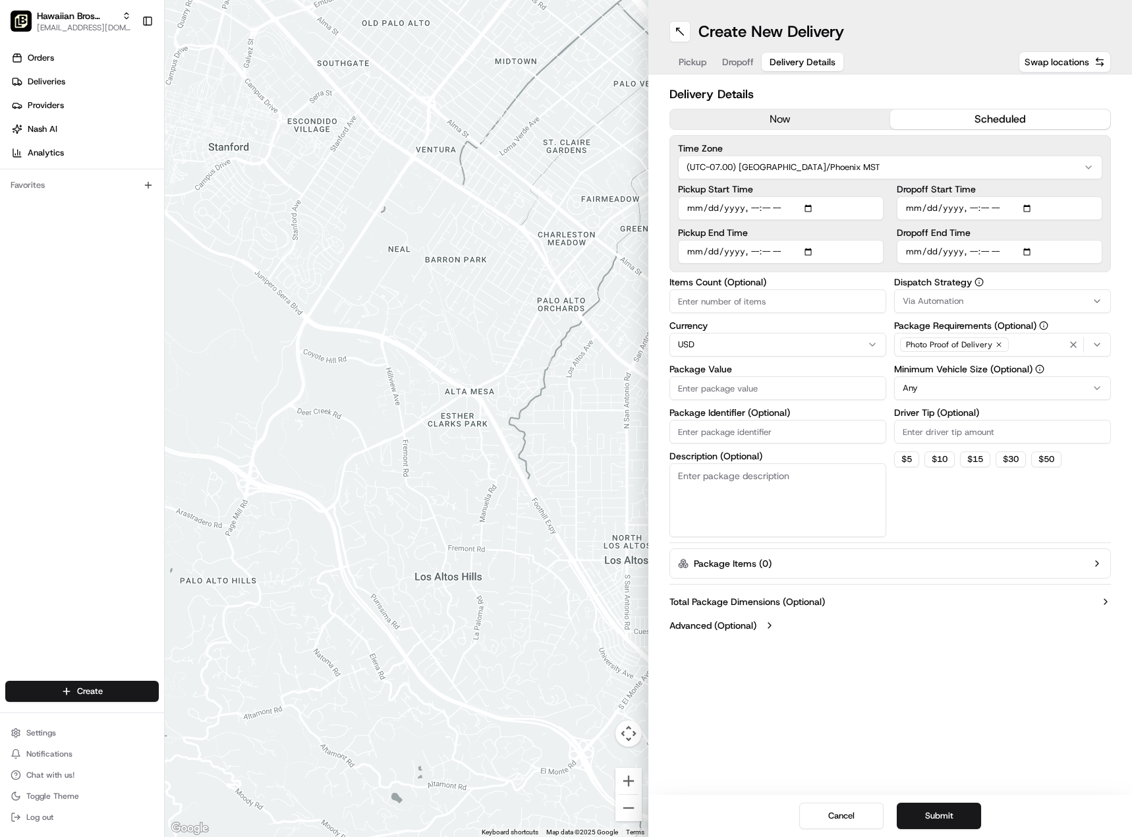
click at [831, 90] on h2 "Delivery Details" at bounding box center [889, 94] width 441 height 18
click at [739, 61] on span "Dropoff" at bounding box center [738, 61] width 32 height 13
click at [811, 64] on span "Delivery Details" at bounding box center [803, 61] width 66 height 13
click at [808, 208] on input "Pickup Start Time" at bounding box center [781, 208] width 206 height 24
type input "[DATE]T12:24"
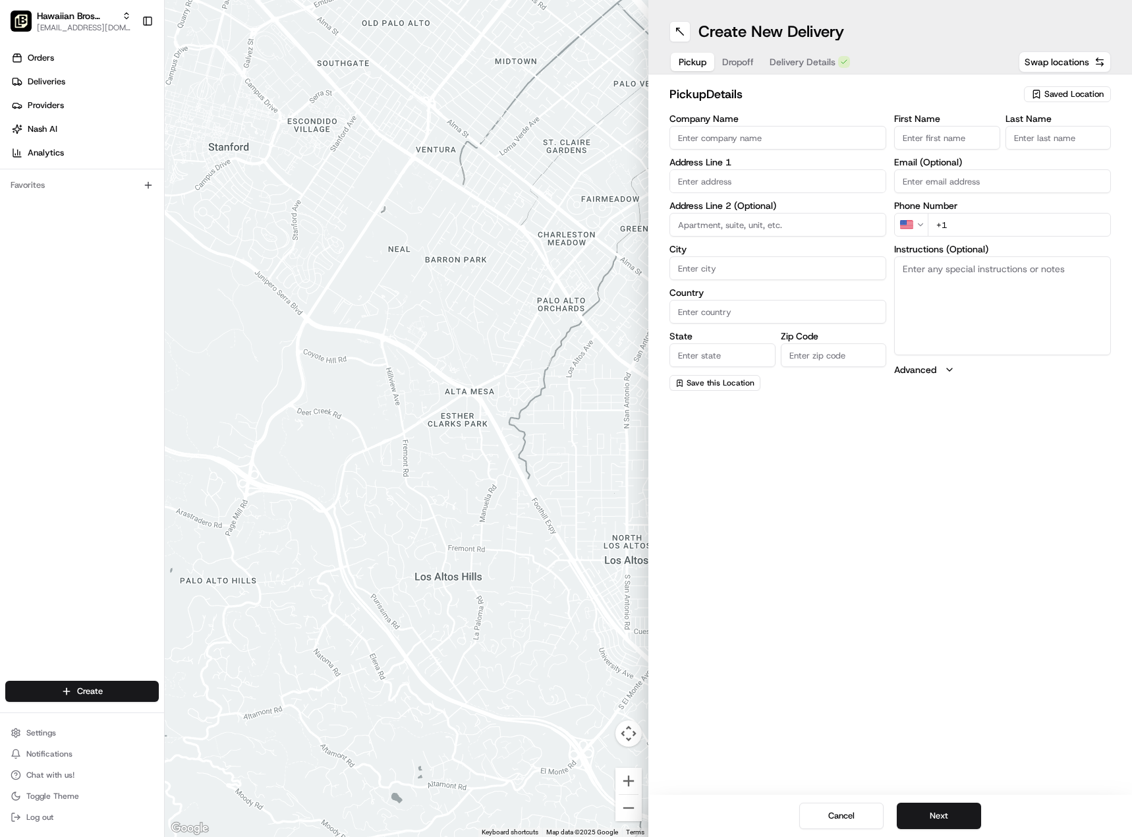
click at [693, 60] on span "Pickup" at bounding box center [693, 61] width 28 height 13
click at [63, 53] on link "Orders" at bounding box center [84, 57] width 159 height 21
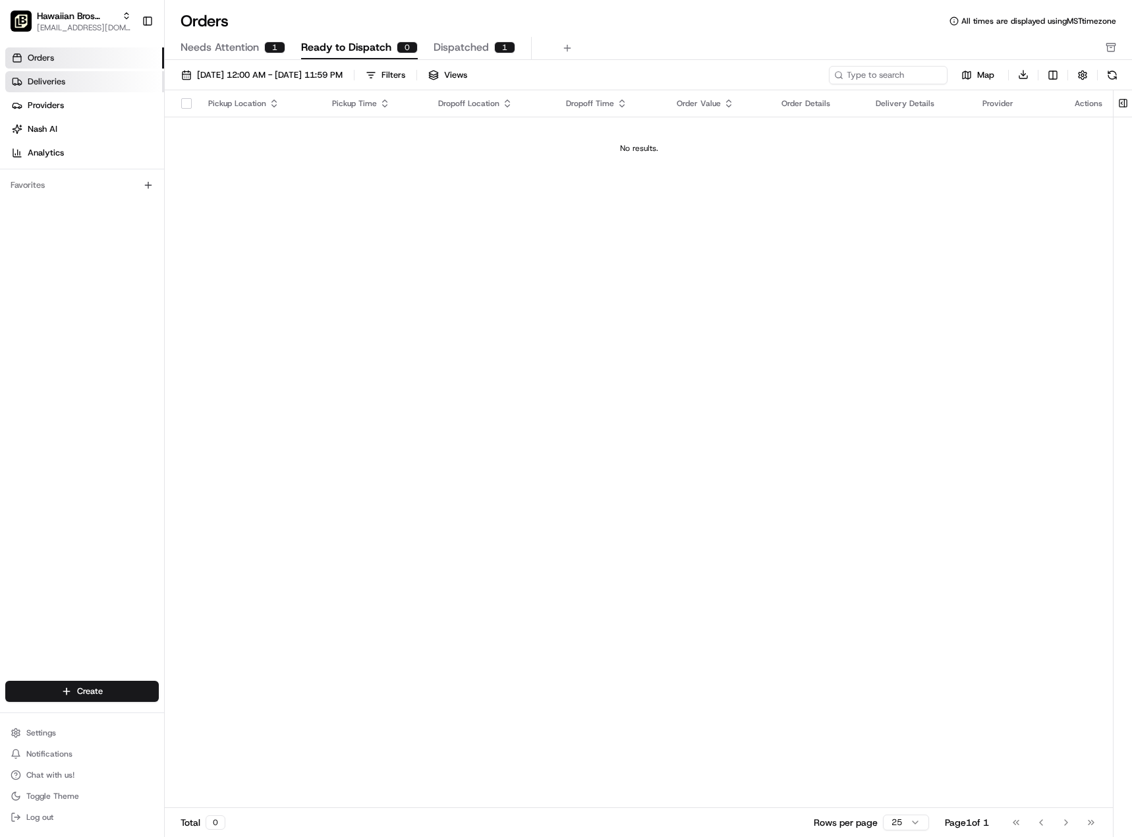
click at [55, 84] on span "Deliveries" at bounding box center [47, 82] width 38 height 12
